Goal: Task Accomplishment & Management: Manage account settings

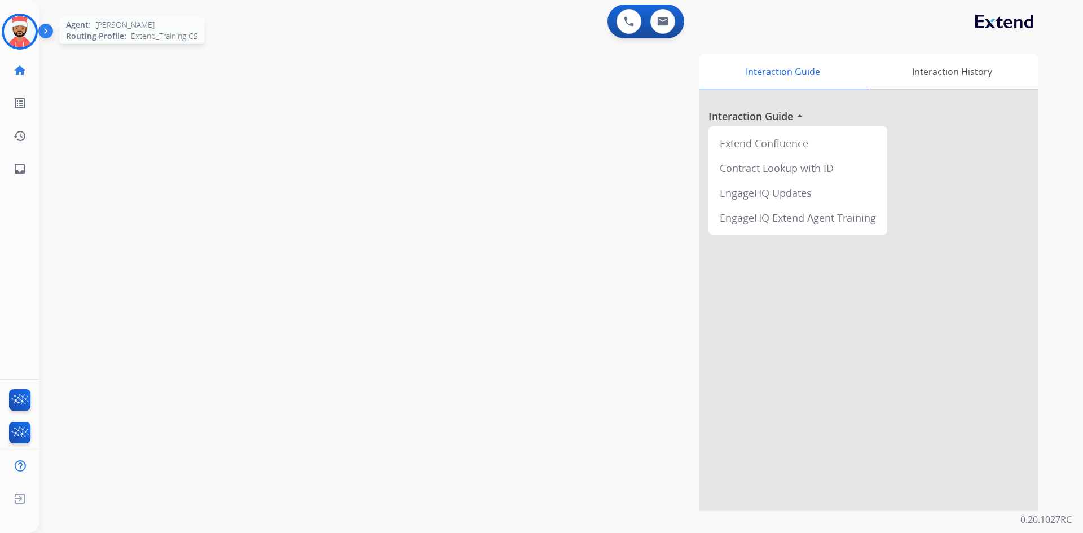
click at [24, 39] on img at bounding box center [20, 32] width 32 height 32
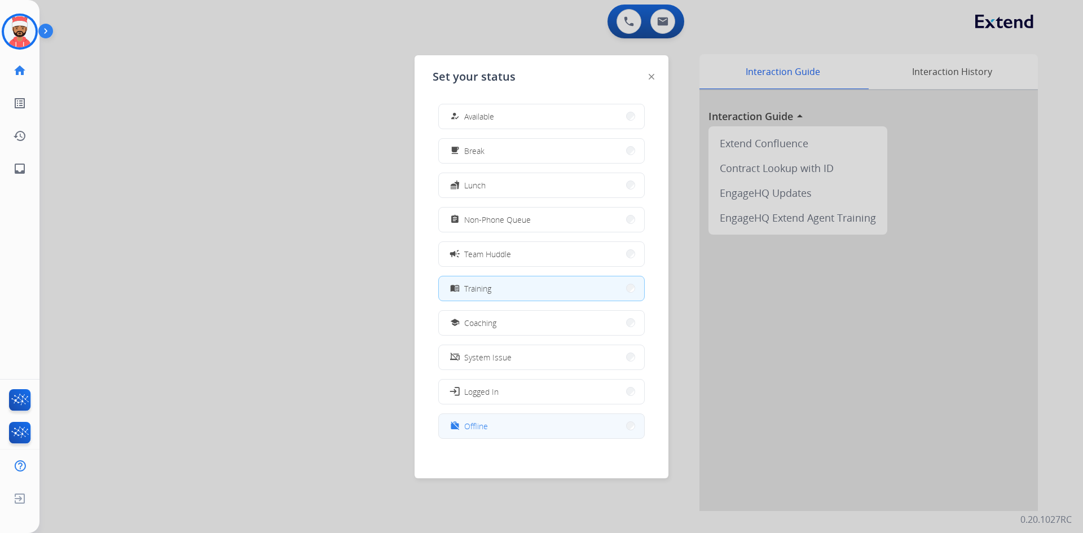
click at [499, 420] on button "work_off Offline" at bounding box center [541, 426] width 205 height 24
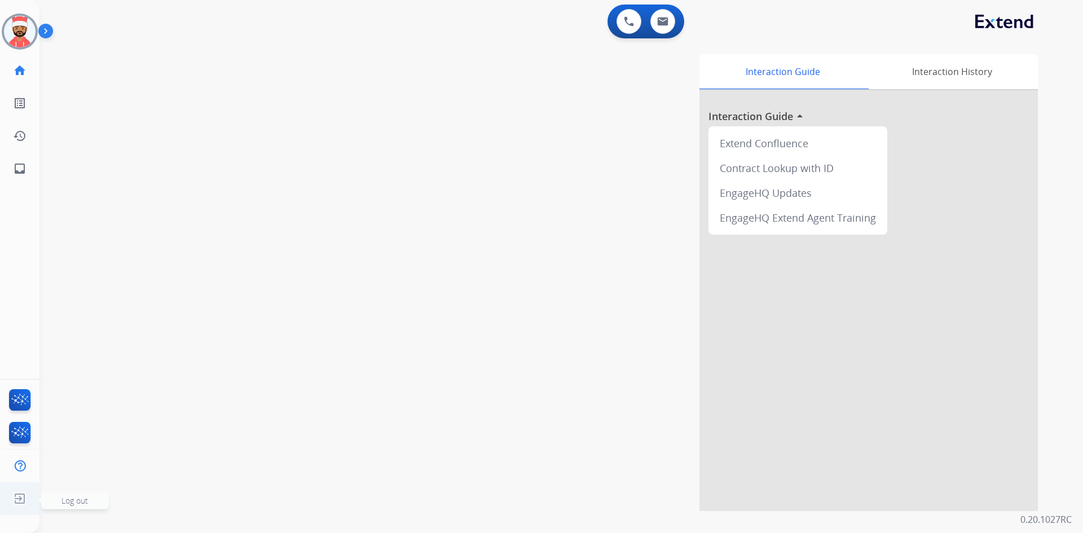
click at [21, 500] on img at bounding box center [20, 498] width 20 height 21
